Goal: Navigation & Orientation: Find specific page/section

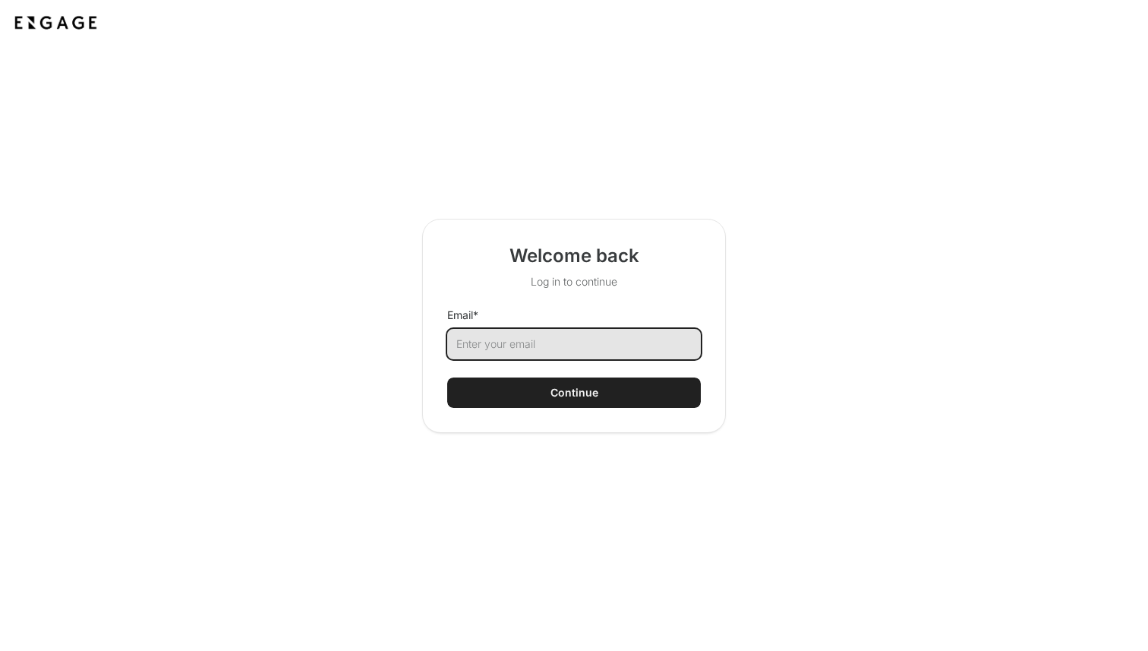
click at [503, 348] on input "Email *" at bounding box center [574, 344] width 254 height 30
type input "taylor@cerby.com"
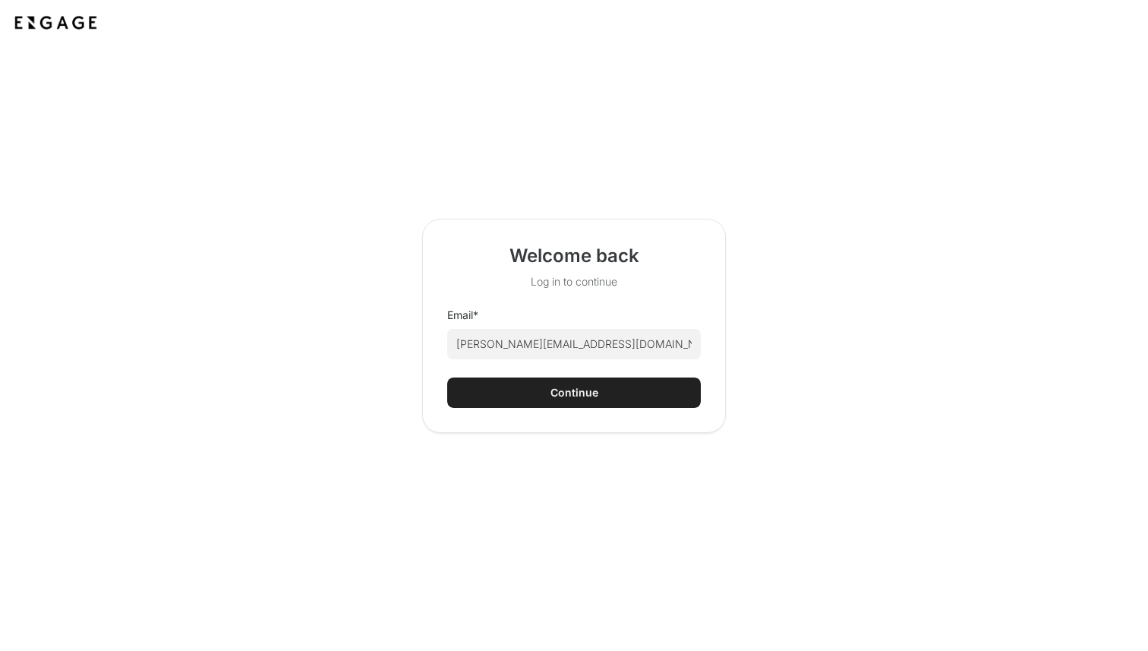
click at [583, 386] on div "Continue" at bounding box center [574, 392] width 48 height 15
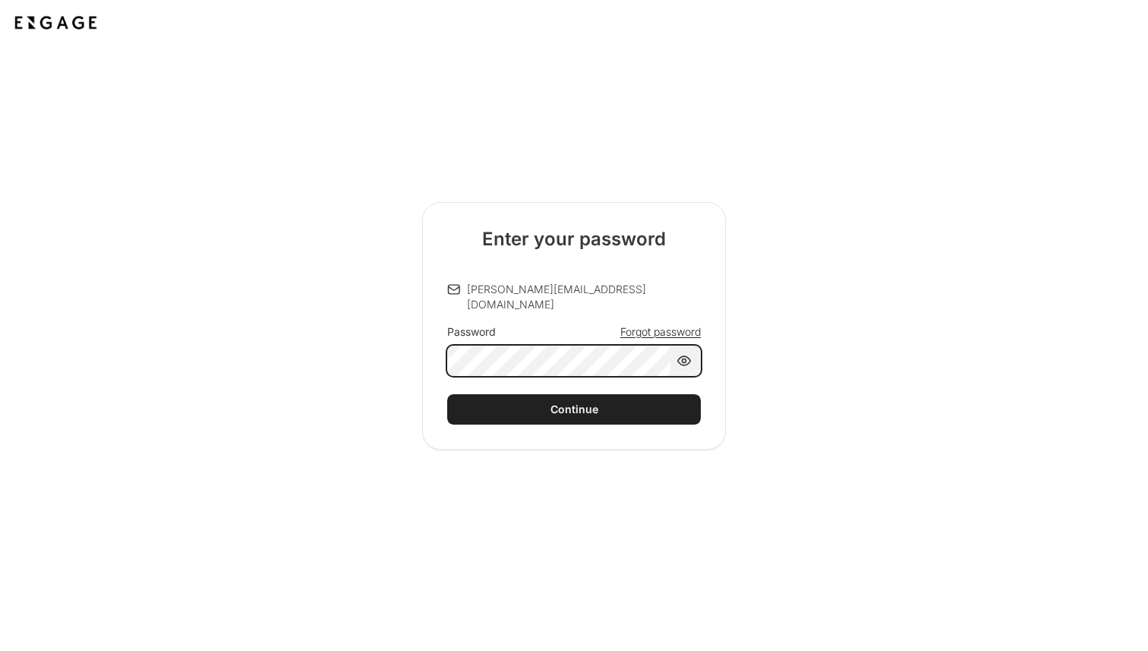
click at [447, 394] on button "Continue" at bounding box center [574, 409] width 254 height 30
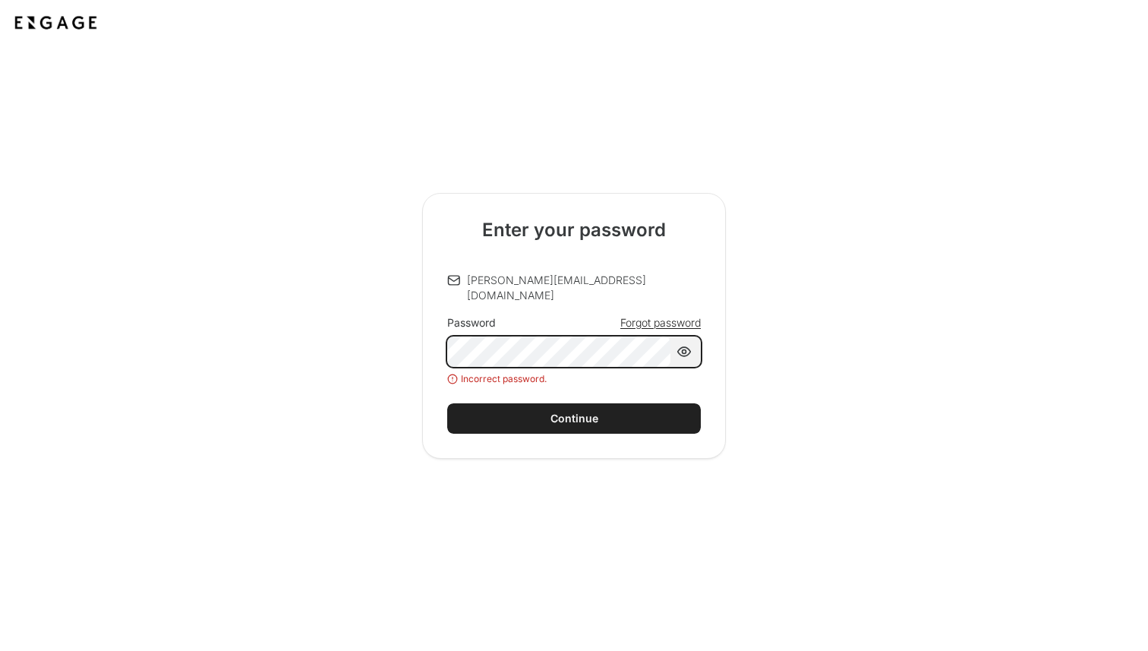
click at [446, 337] on div "Enter your password taylor@cerby.com Password Forgot password Incorrect passwor…" at bounding box center [574, 326] width 304 height 266
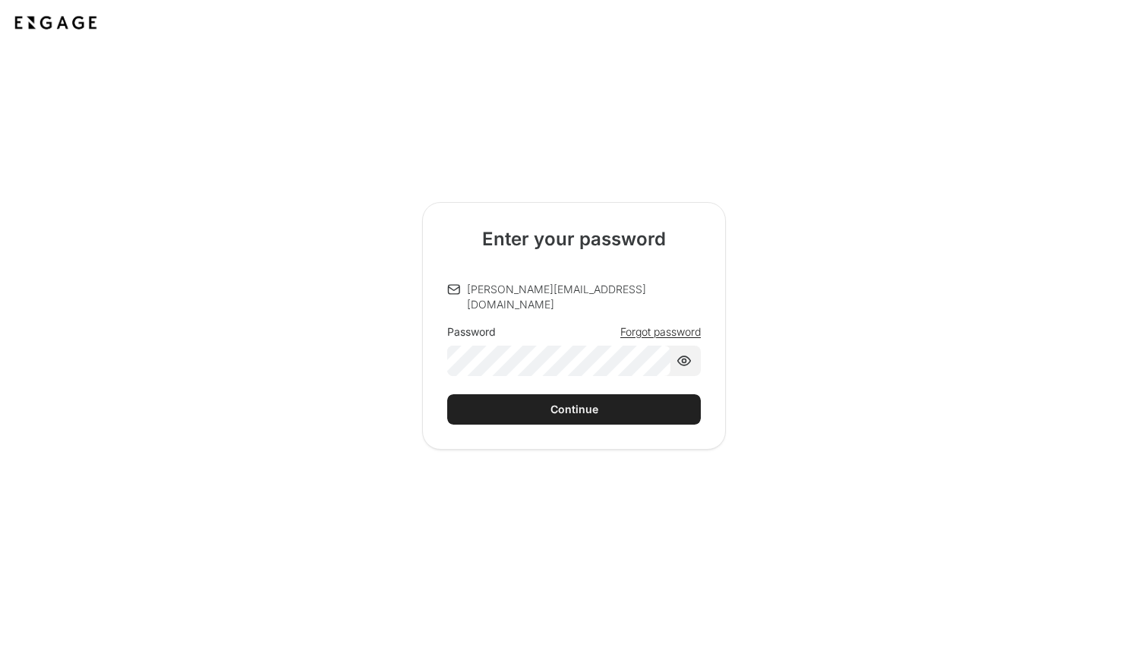
click at [647, 324] on span "Forgot password" at bounding box center [660, 331] width 80 height 15
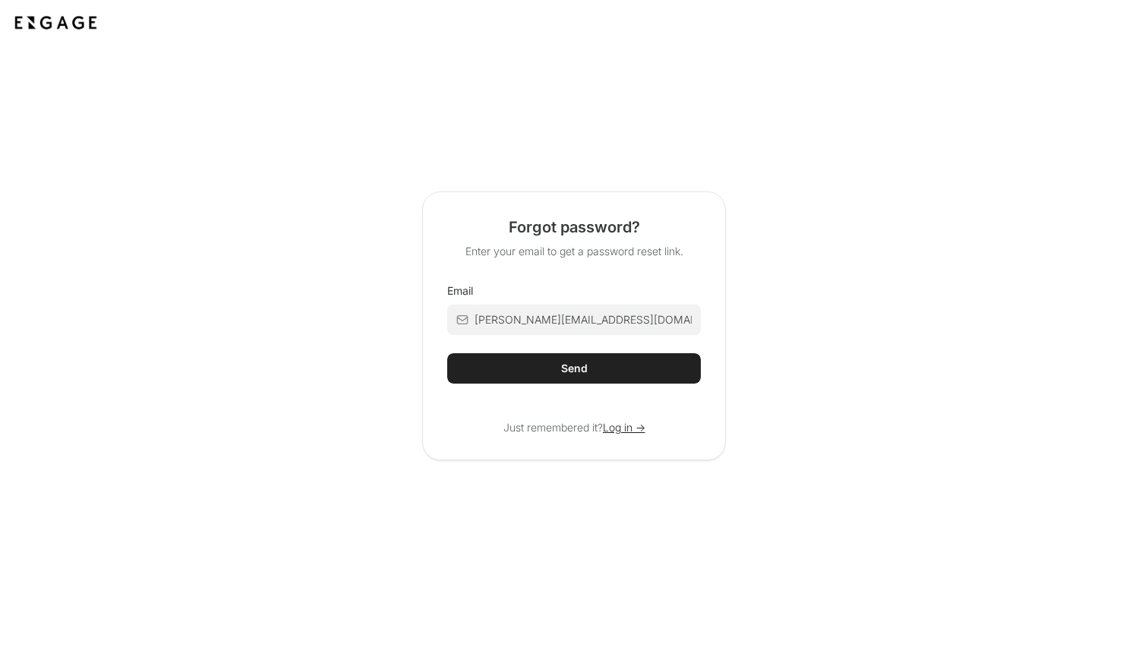
click at [647, 322] on html "Forgot password? Enter your email to get a password reset link. Email taylor@ce…" at bounding box center [574, 383] width 1148 height 767
click at [621, 374] on button "Send" at bounding box center [574, 368] width 254 height 30
click at [622, 367] on button "Send" at bounding box center [574, 368] width 254 height 30
click at [612, 430] on span "Log in ->" at bounding box center [624, 427] width 43 height 15
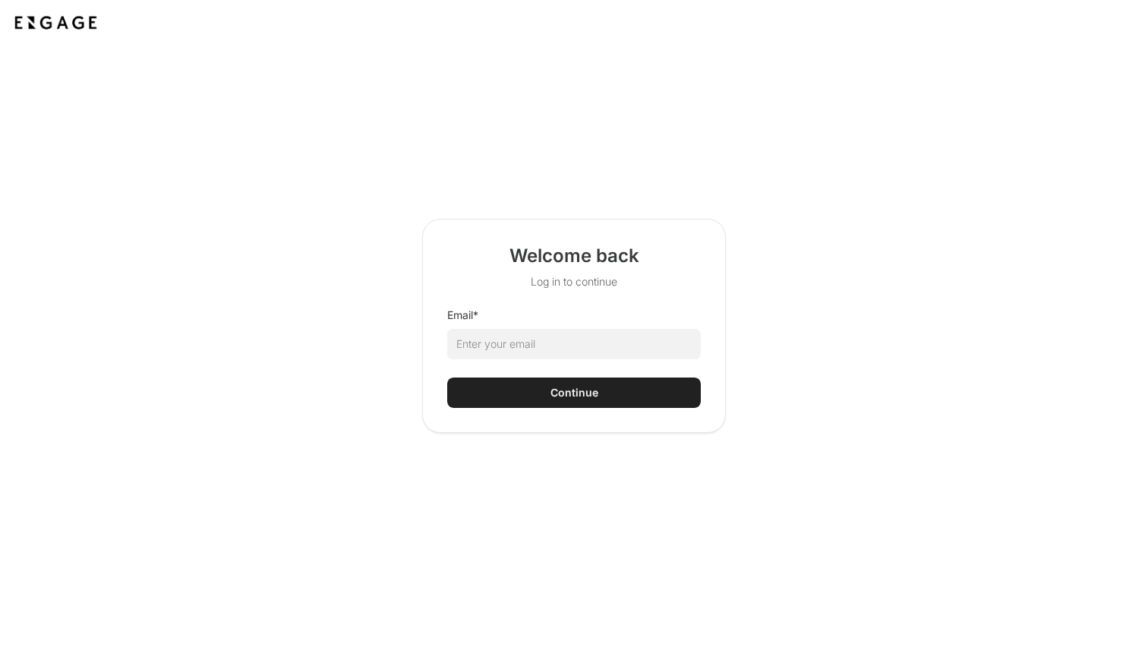
click at [602, 344] on html "Welcome back Log in to continue Email * Continue" at bounding box center [574, 383] width 1148 height 767
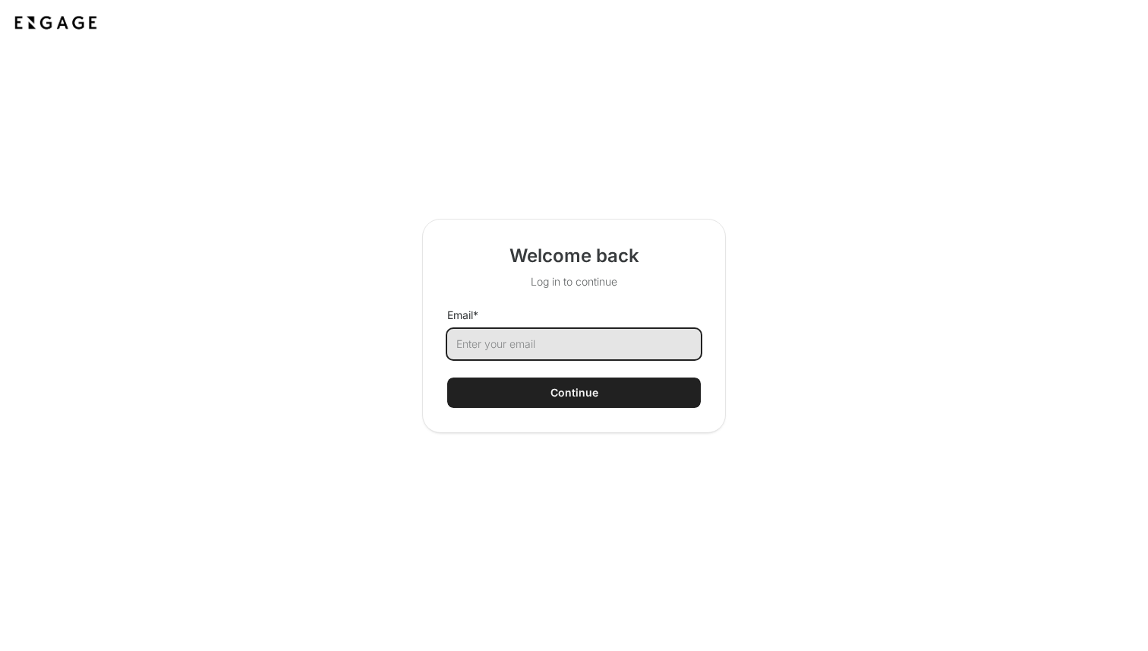
click at [473, 348] on input "Email *" at bounding box center [574, 344] width 254 height 30
type input "taylor@cerby.com"
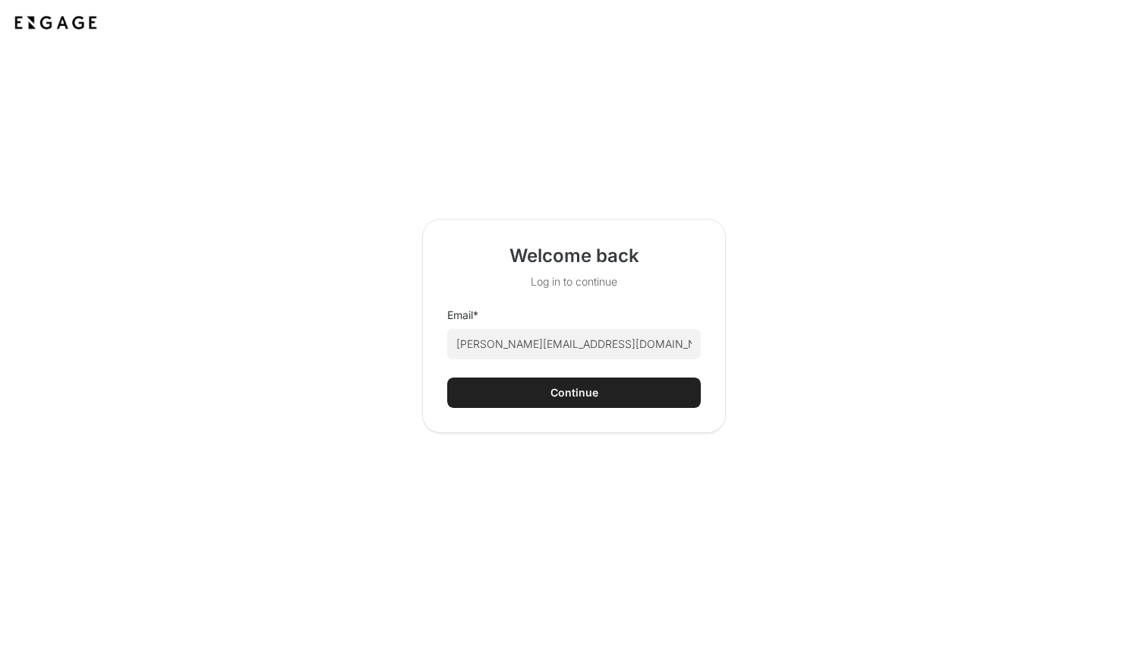
click at [559, 393] on div "Continue" at bounding box center [574, 392] width 48 height 15
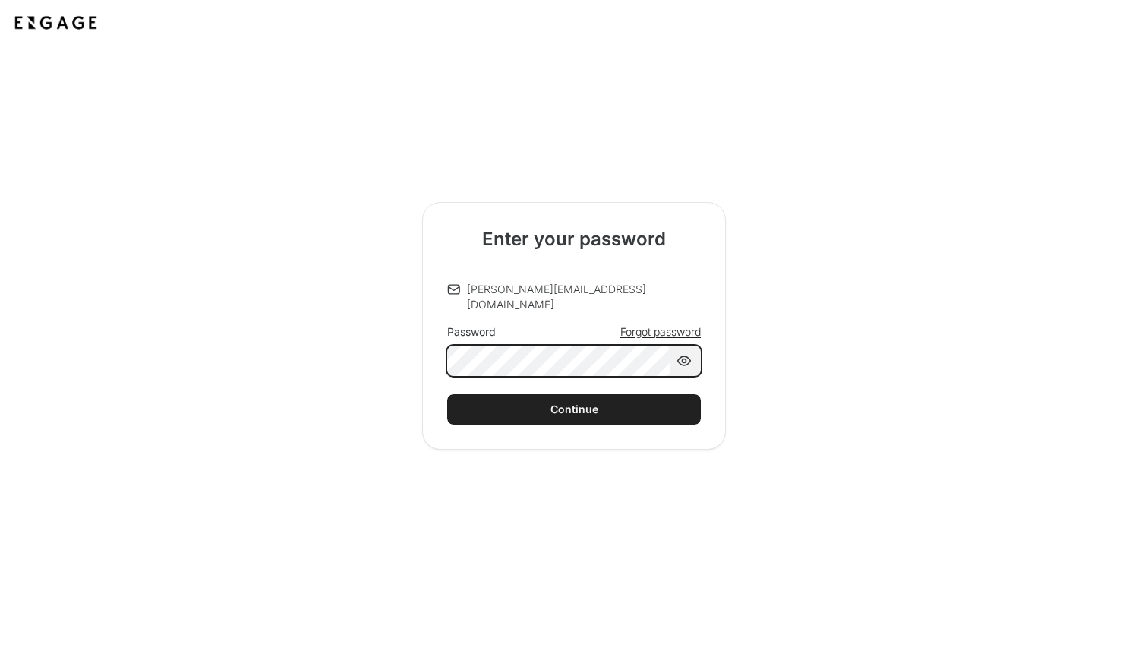
click at [447, 394] on button "Continue" at bounding box center [574, 409] width 254 height 30
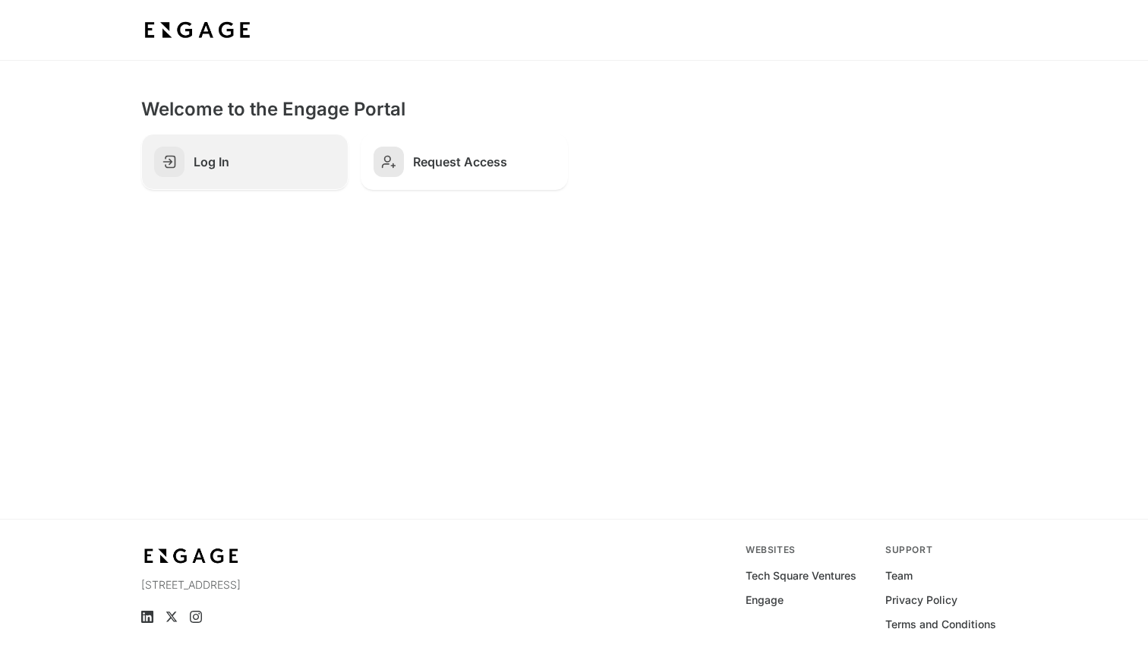
click at [275, 177] on link "Log In" at bounding box center [244, 162] width 207 height 56
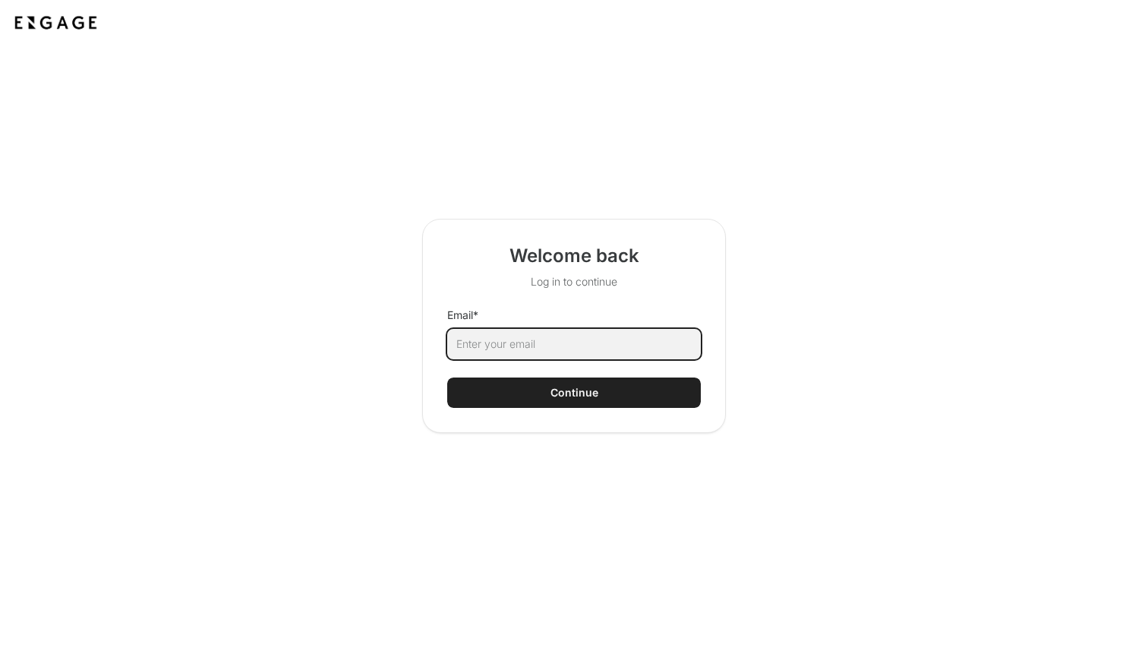
type input "[EMAIL_ADDRESS][DOMAIN_NAME]"
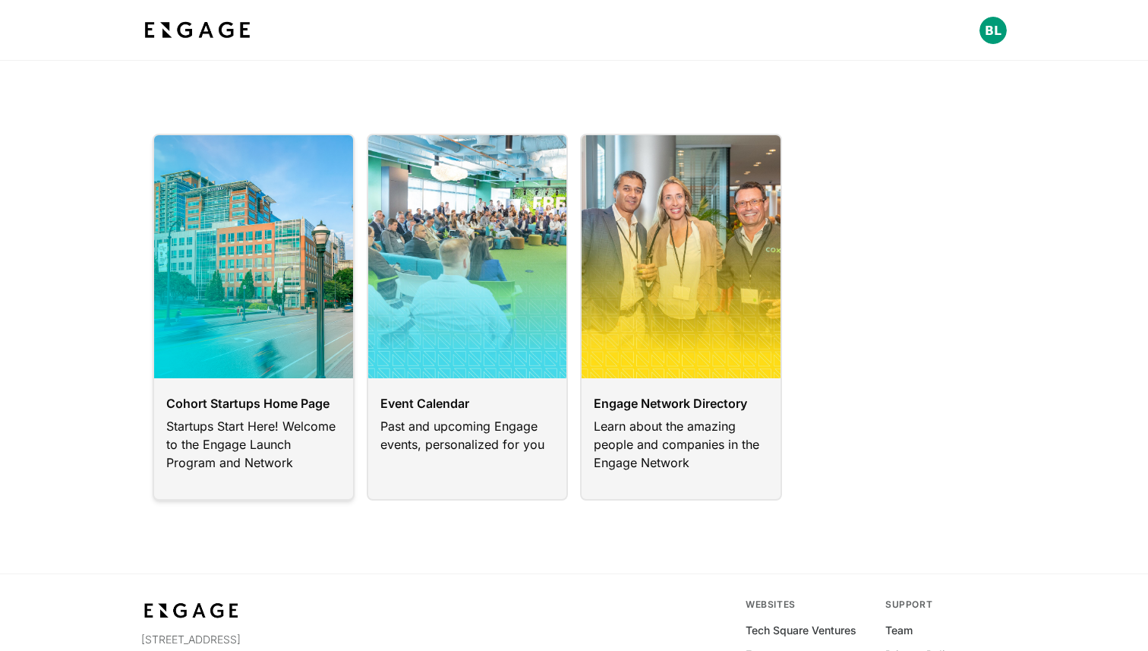
click at [284, 424] on link at bounding box center [254, 317] width 202 height 367
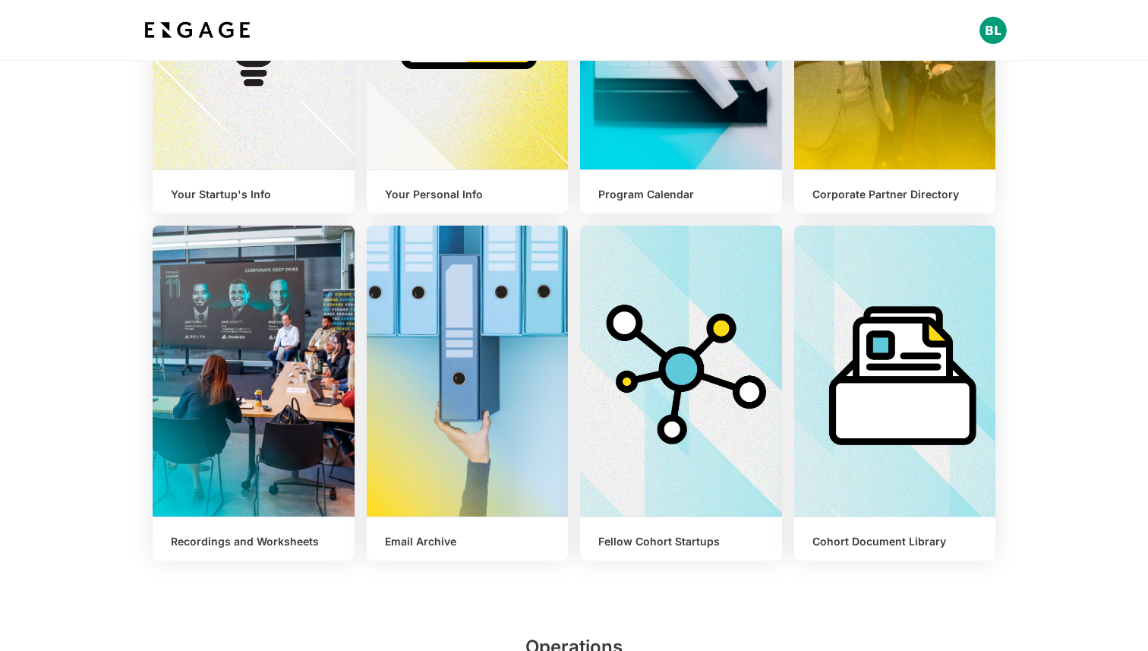
scroll to position [465, 0]
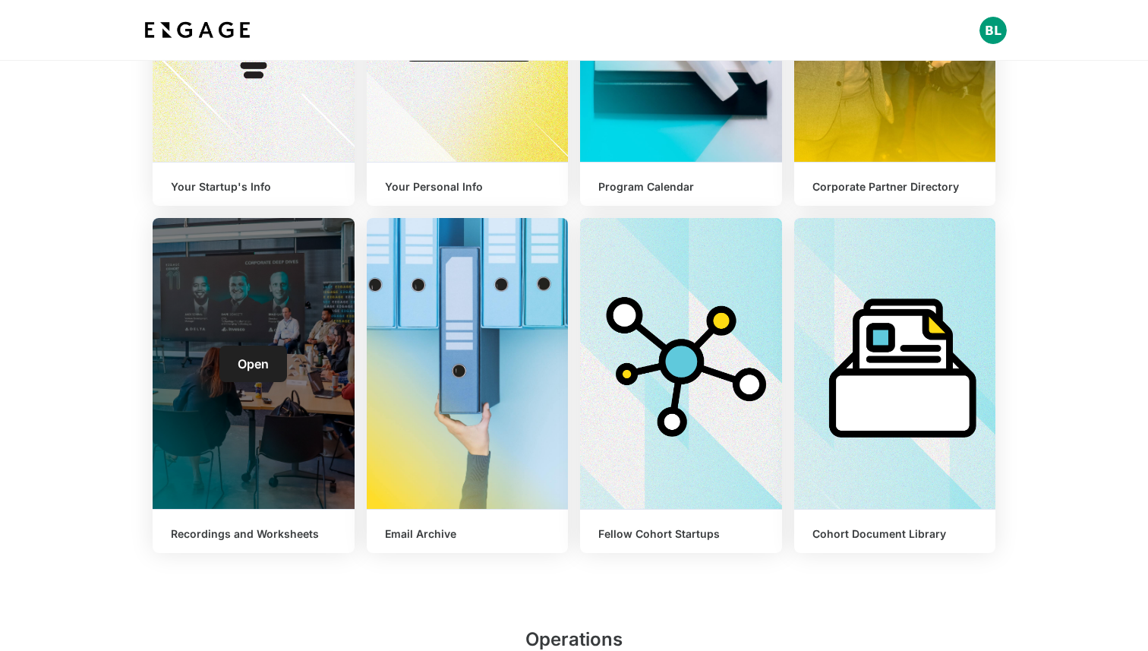
click at [306, 383] on div "Open" at bounding box center [254, 363] width 202 height 291
click at [266, 365] on span "Open" at bounding box center [253, 363] width 31 height 15
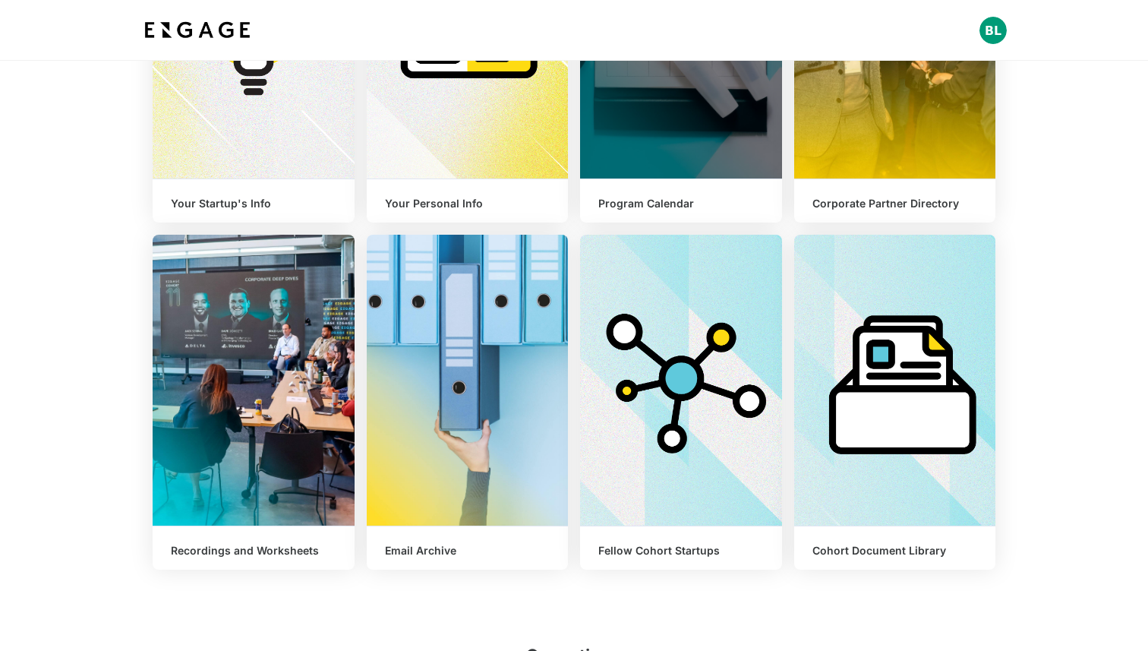
scroll to position [450, 0]
